Goal: Information Seeking & Learning: Learn about a topic

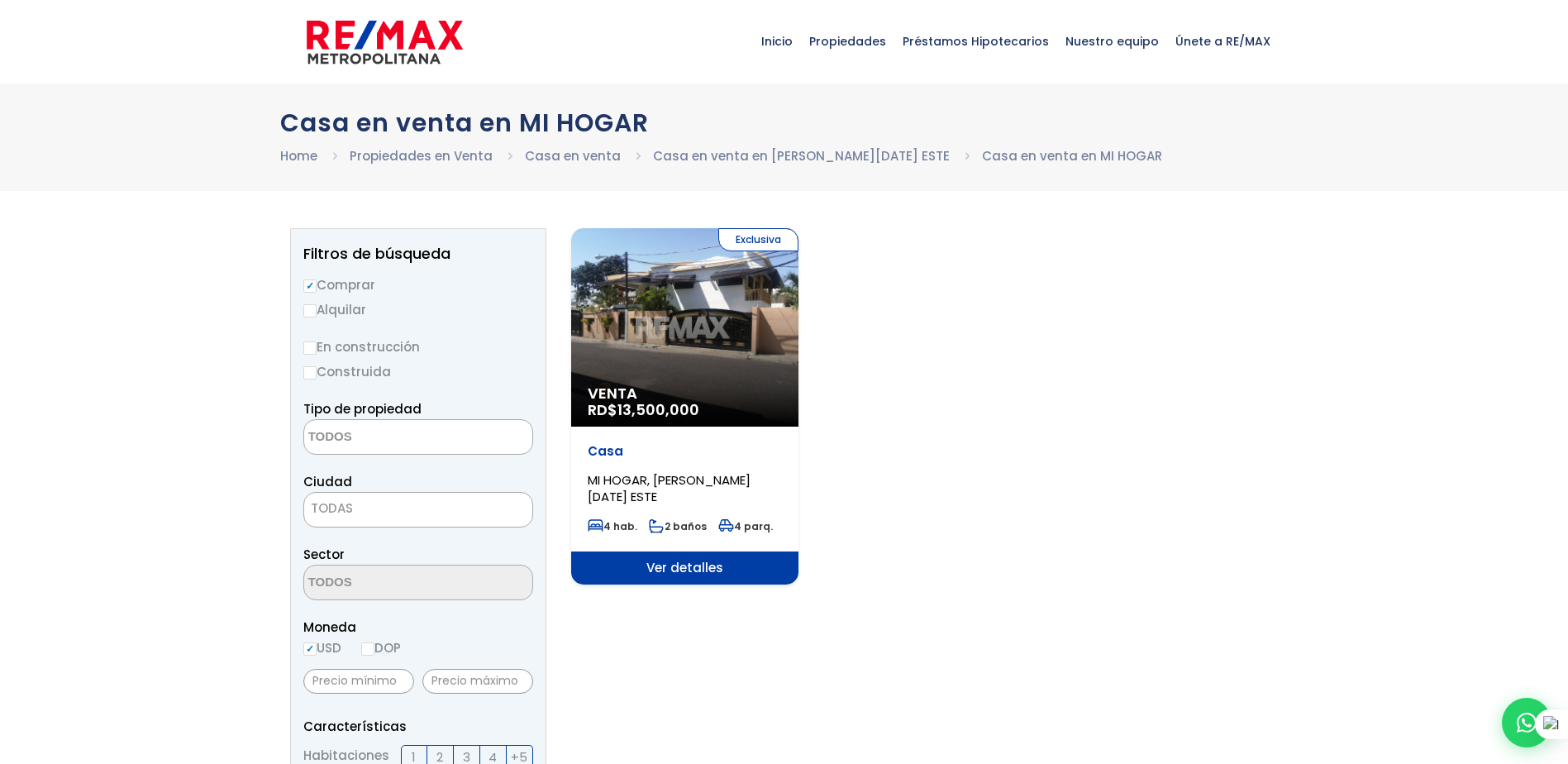
select select
click at [689, 351] on div "Exclusiva Venta RD$ 13,500,000" at bounding box center [685, 327] width 227 height 198
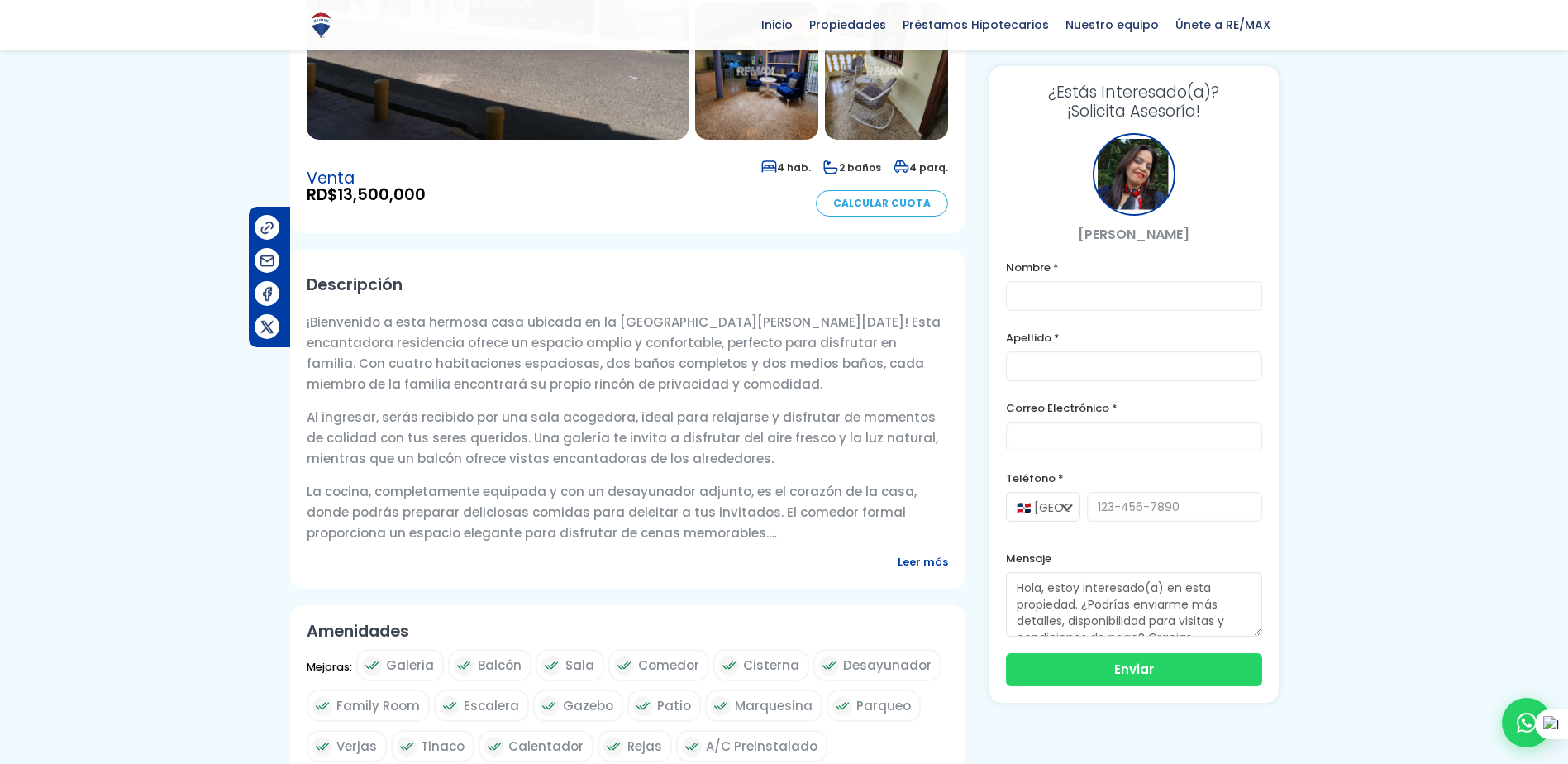
scroll to position [330, 0]
click at [930, 557] on span "Leer más" at bounding box center [923, 563] width 51 height 21
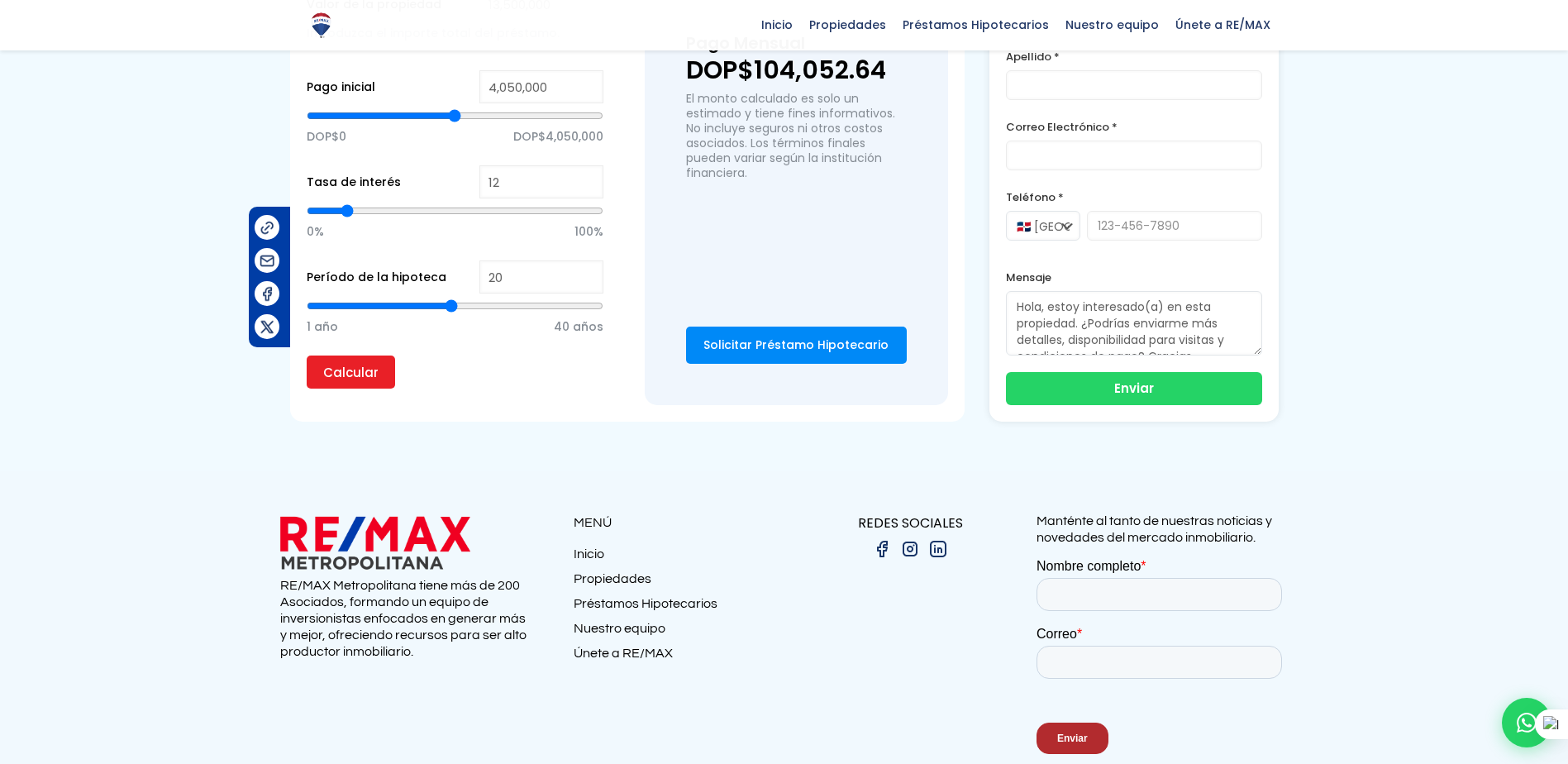
scroll to position [1537, 0]
